Goal: Navigation & Orientation: Find specific page/section

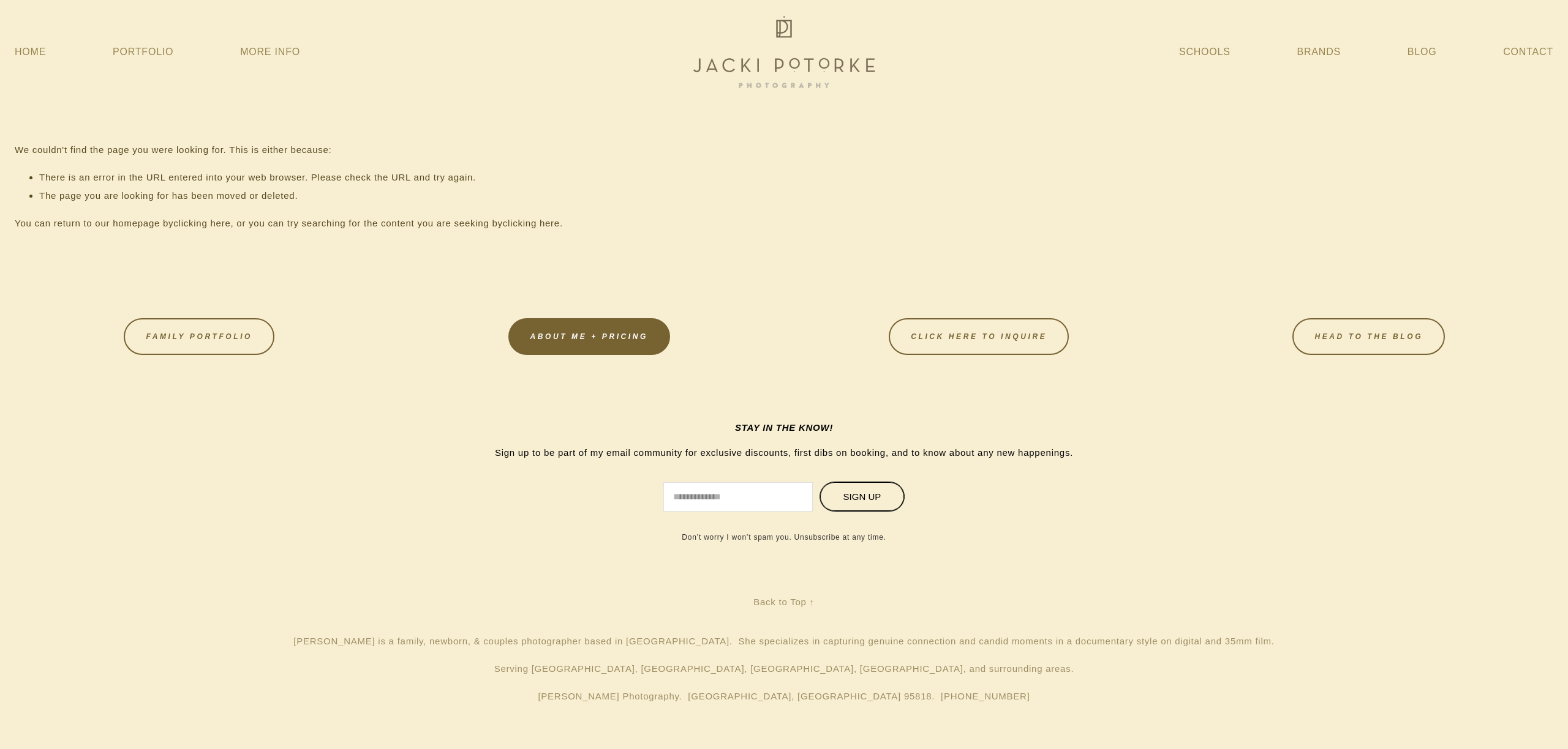
click at [587, 346] on link "About Me + Pricing" at bounding box center [589, 336] width 162 height 37
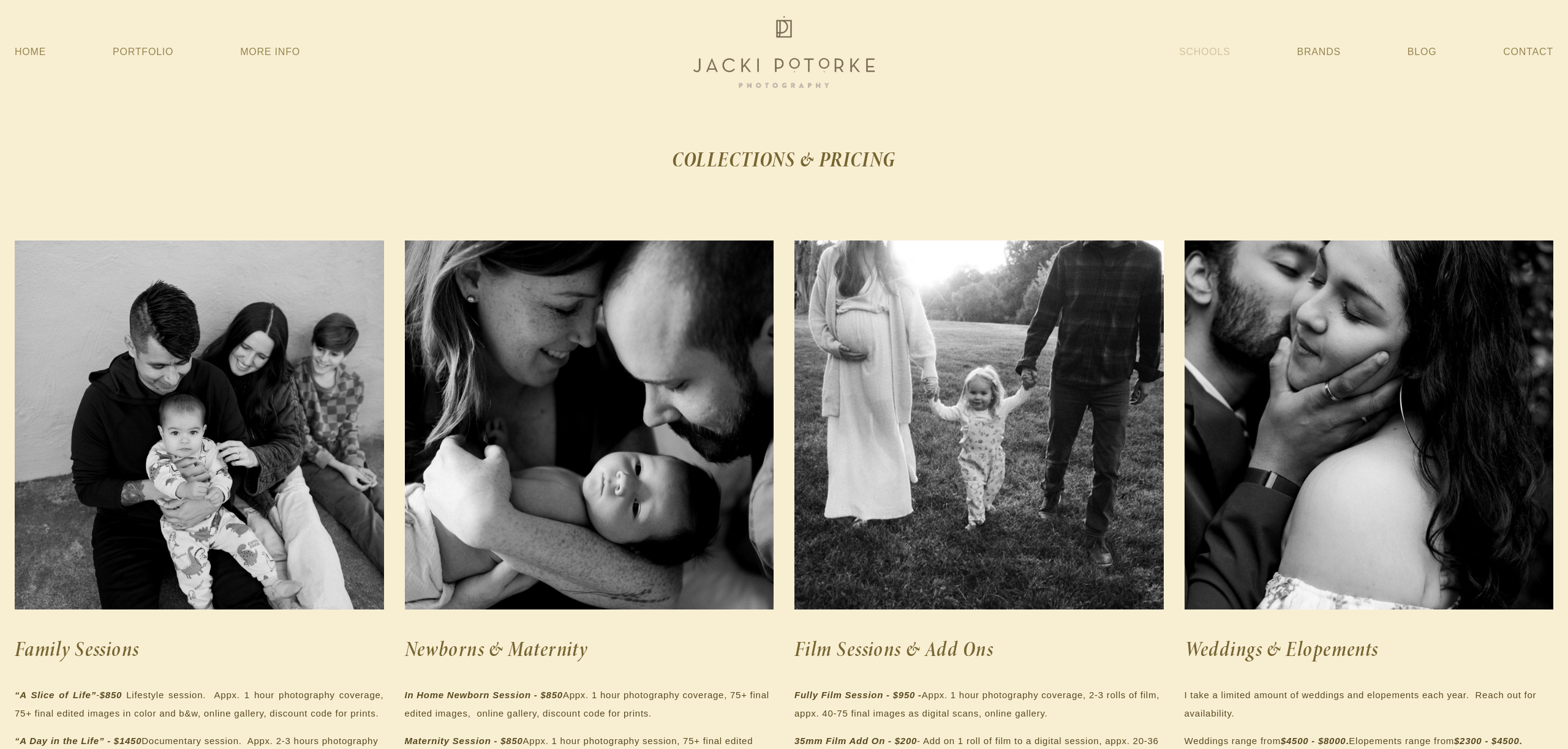
click at [1204, 51] on link "Schools" at bounding box center [1205, 52] width 51 height 22
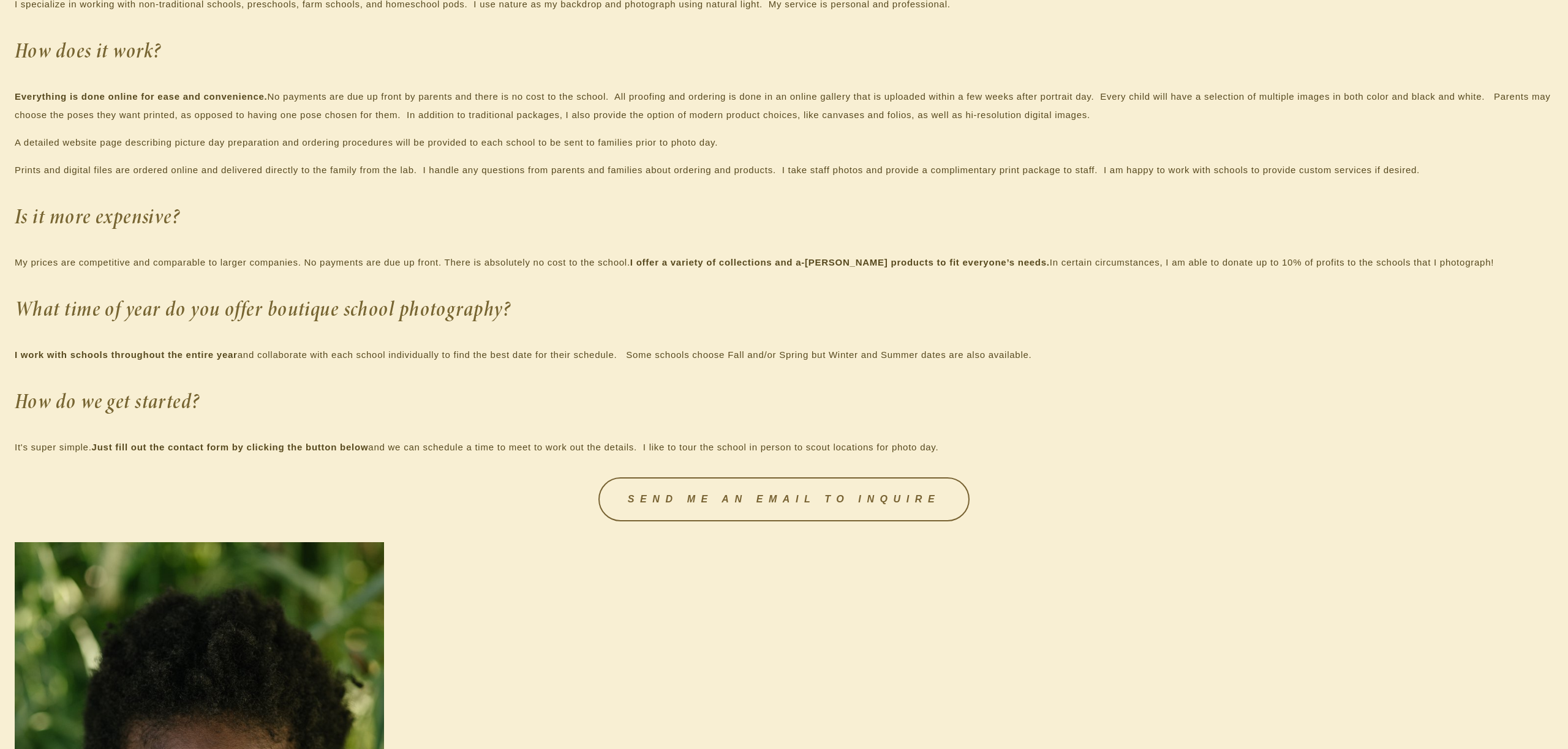
scroll to position [2127, 0]
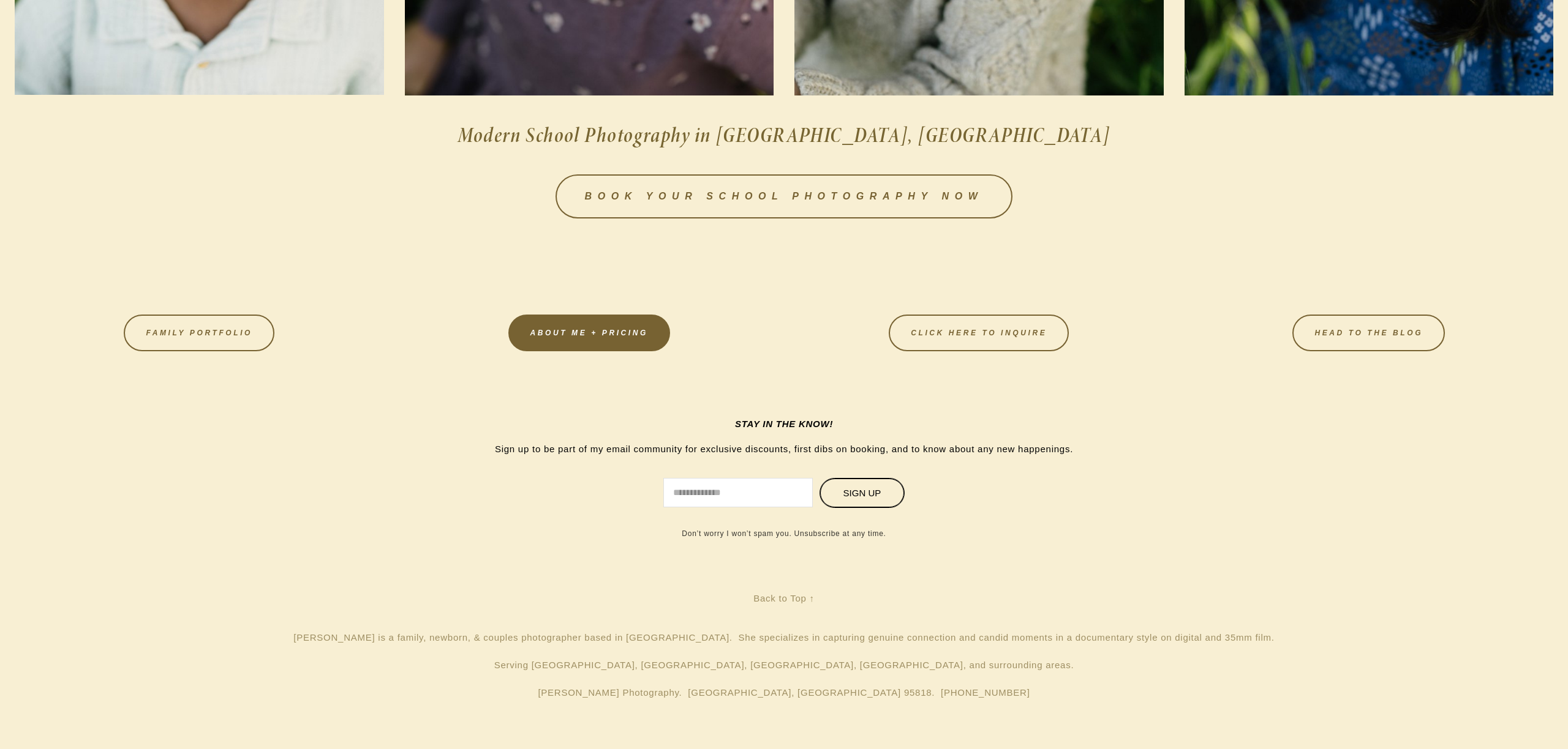
click at [590, 333] on link "About Me + Pricing" at bounding box center [589, 333] width 162 height 37
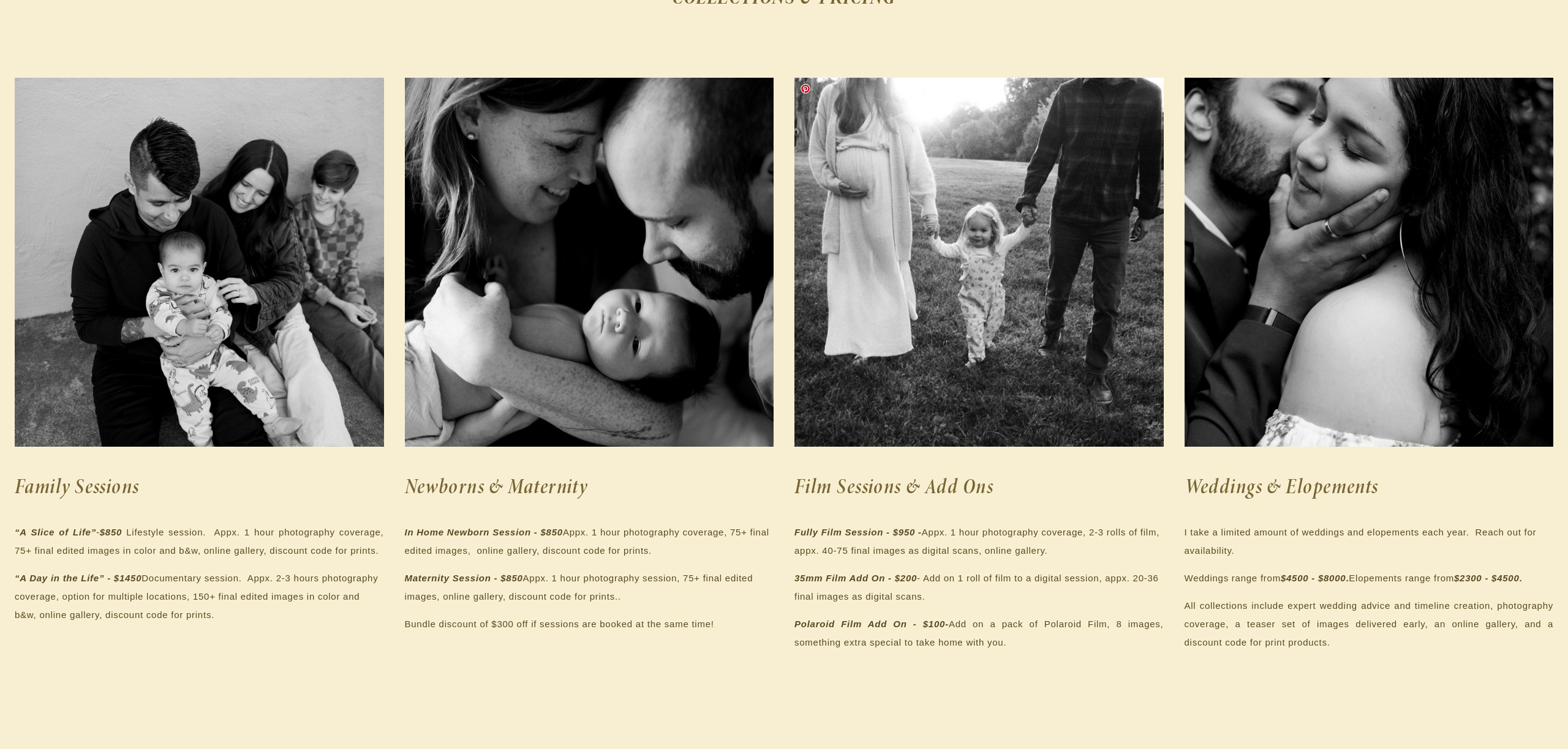
scroll to position [163, 18]
